Goal: Check status: Check status

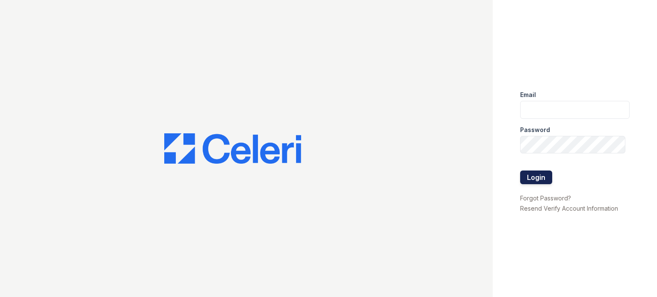
type input "walnutcreek.pm@cafmanagement.com"
click at [537, 179] on button "Login" at bounding box center [536, 178] width 32 height 14
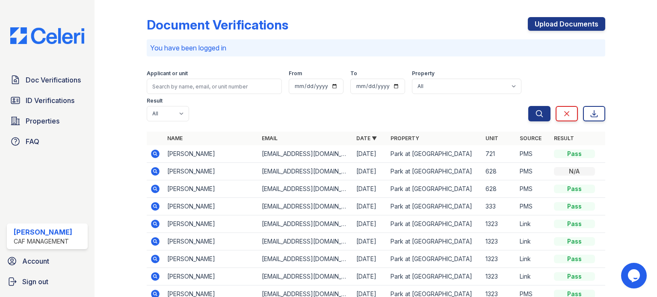
click at [308, 123] on form "Applicant or unit From To Property All Park at Walnut Creek Result All Pass Cau…" at bounding box center [376, 94] width 458 height 62
click at [154, 189] on icon at bounding box center [155, 189] width 10 height 10
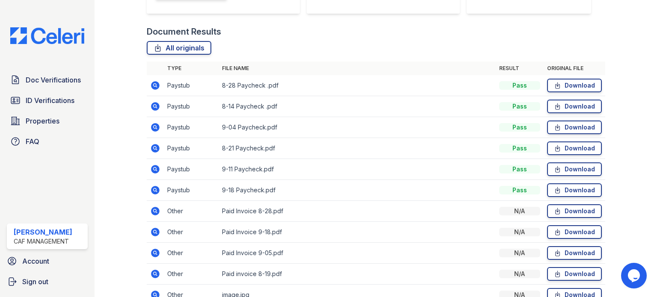
scroll to position [171, 0]
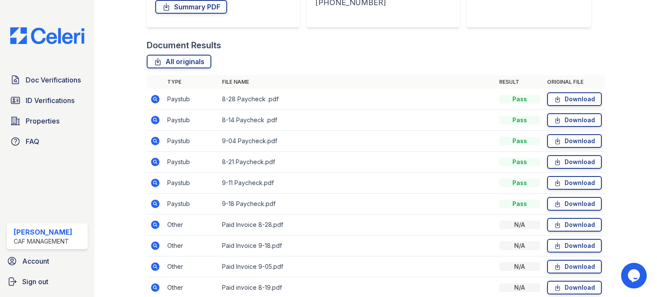
click at [156, 223] on icon at bounding box center [155, 225] width 9 height 9
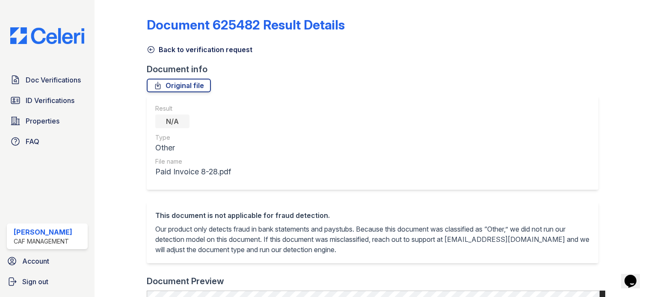
click at [151, 51] on icon at bounding box center [151, 49] width 9 height 9
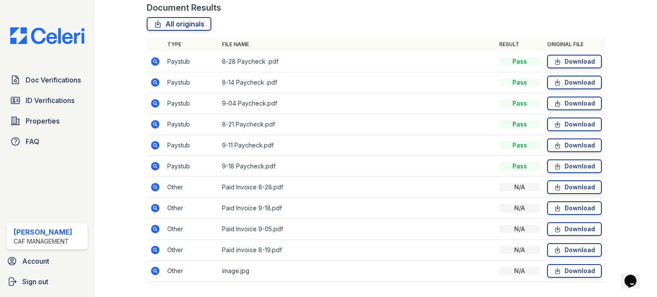
scroll to position [214, 0]
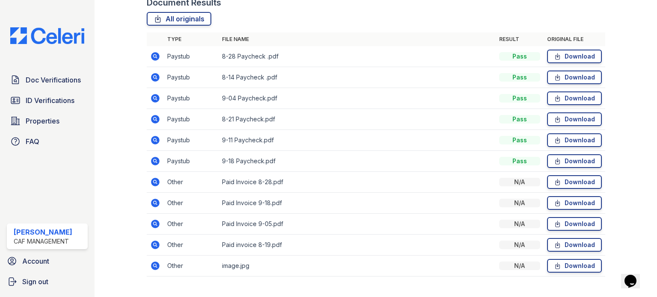
click at [157, 266] on icon at bounding box center [155, 266] width 9 height 9
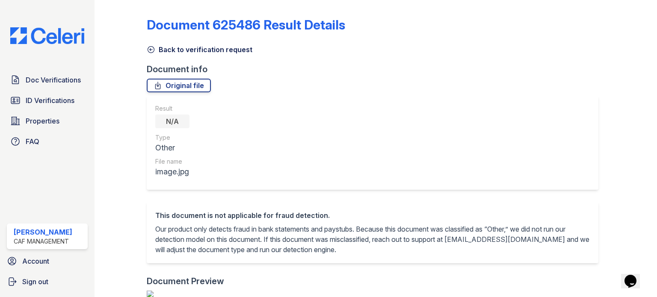
click at [148, 50] on icon at bounding box center [151, 49] width 9 height 9
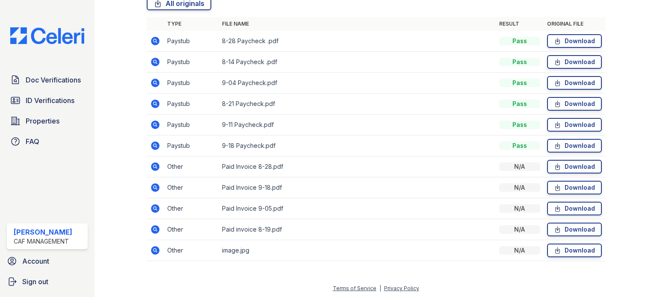
scroll to position [230, 0]
click at [156, 168] on icon at bounding box center [155, 166] width 9 height 9
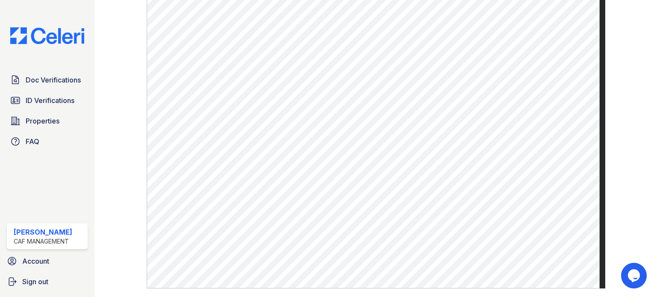
scroll to position [257, 0]
